Goal: Task Accomplishment & Management: Manage account settings

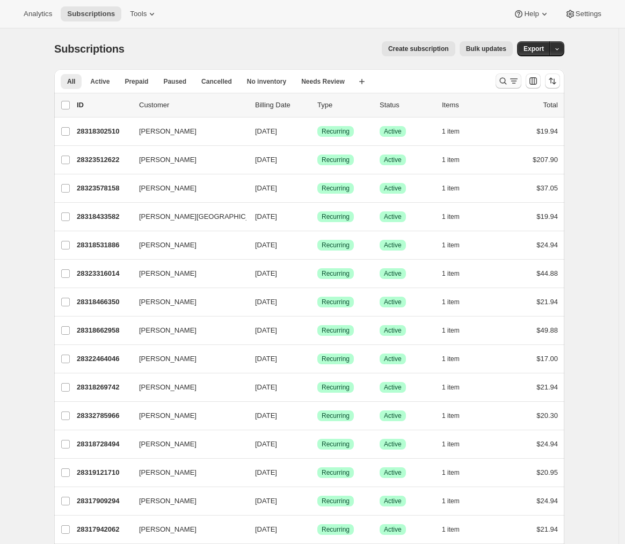
click at [513, 81] on icon "Search and filter results" at bounding box center [513, 81] width 11 height 11
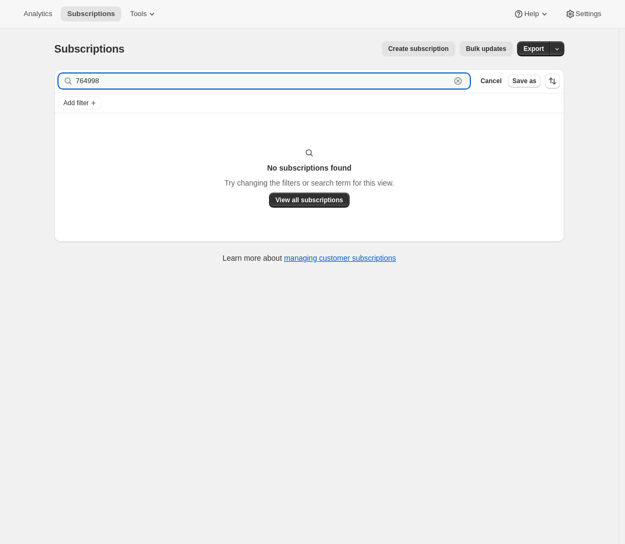
type input "764998"
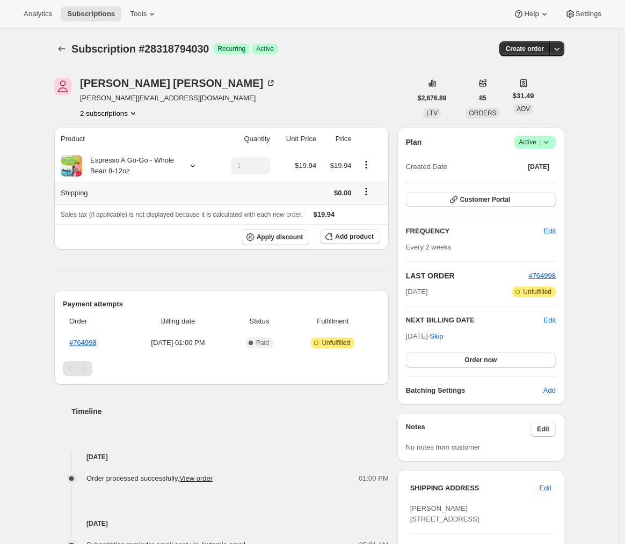
click at [364, 191] on icon "Shipping actions" at bounding box center [366, 191] width 11 height 11
click at [370, 209] on span "Edit shipping rate" at bounding box center [368, 212] width 54 height 8
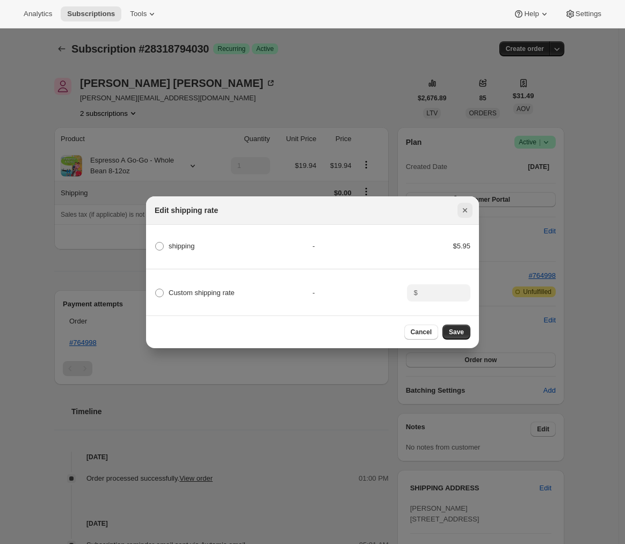
click at [467, 209] on icon "Close" at bounding box center [465, 210] width 4 height 4
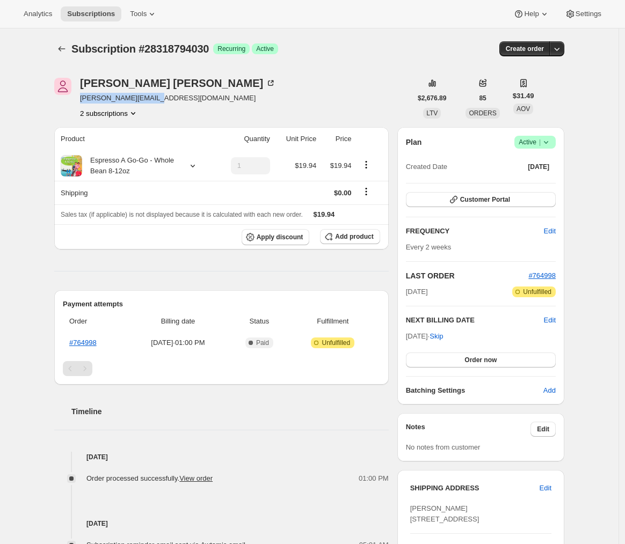
drag, startPoint x: 163, startPoint y: 97, endPoint x: 83, endPoint y: 101, distance: 79.6
click at [83, 101] on span "[PERSON_NAME][EMAIL_ADDRESS][DOMAIN_NAME]" at bounding box center [178, 98] width 196 height 11
copy span "[PERSON_NAME][EMAIL_ADDRESS][DOMAIN_NAME]"
click at [74, 163] on icon at bounding box center [71, 166] width 11 height 11
